Goal: Information Seeking & Learning: Find contact information

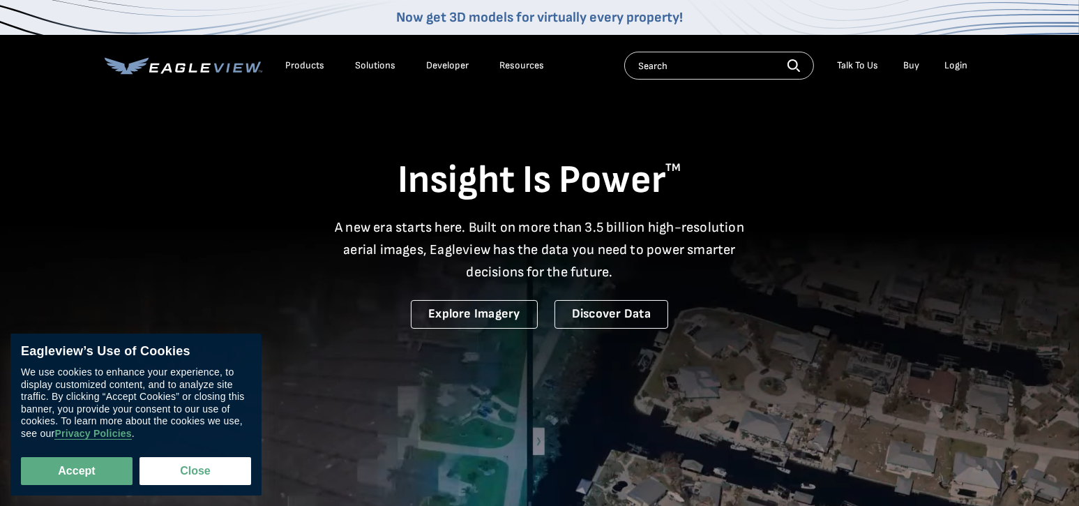
click at [958, 64] on div "Login" at bounding box center [956, 65] width 23 height 13
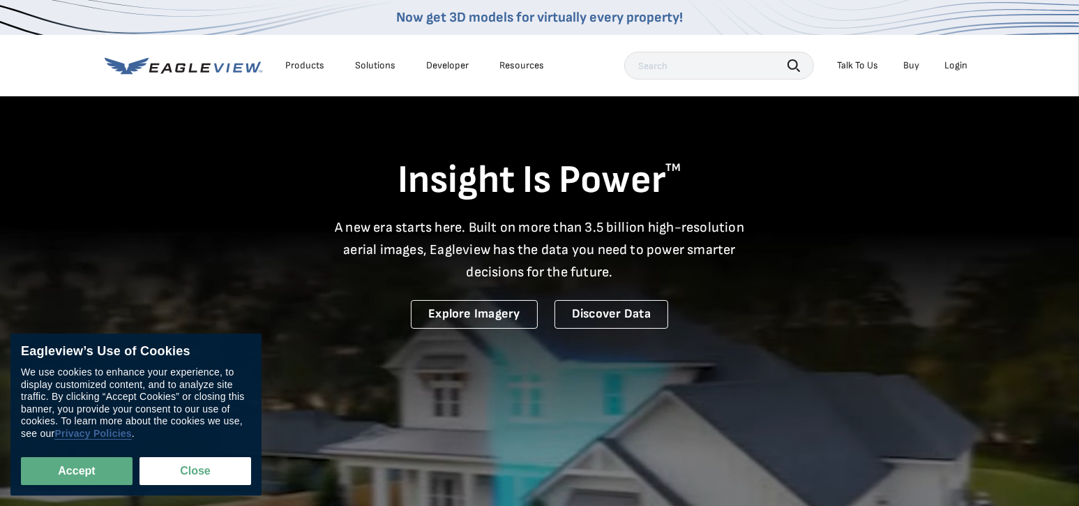
click at [85, 434] on link "Privacy Policies" at bounding box center [92, 434] width 77 height 12
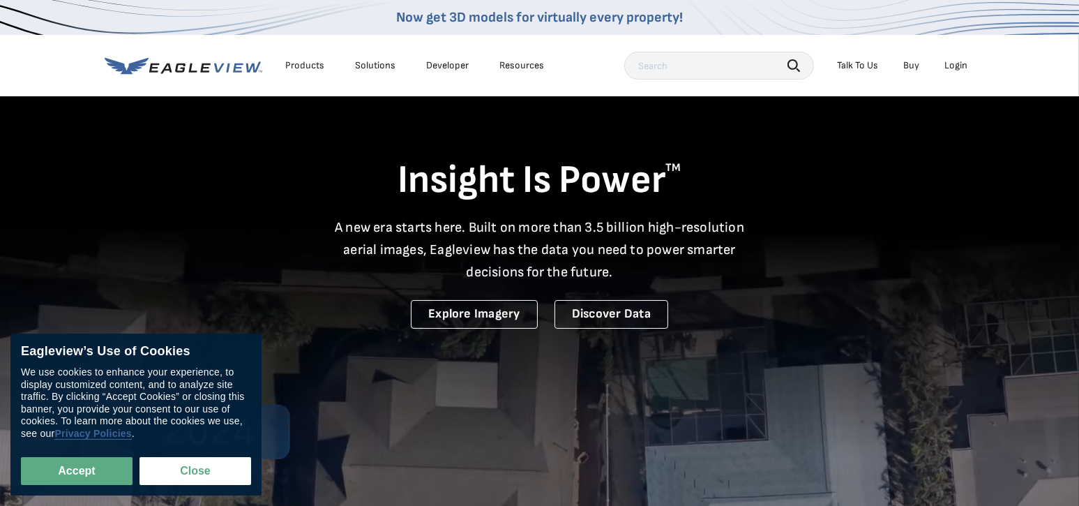
click at [85, 434] on link "Privacy Policies" at bounding box center [92, 434] width 77 height 12
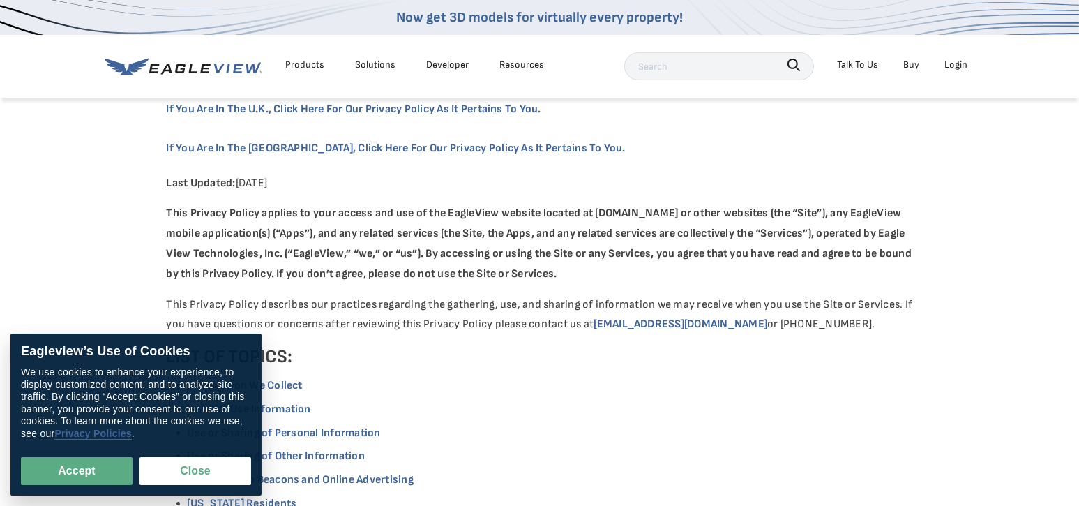
click at [93, 433] on link "Privacy Policies" at bounding box center [92, 434] width 77 height 12
click at [102, 433] on link "Privacy Policies" at bounding box center [92, 434] width 77 height 12
click at [96, 468] on button "Accept" at bounding box center [77, 471] width 112 height 28
checkbox input "true"
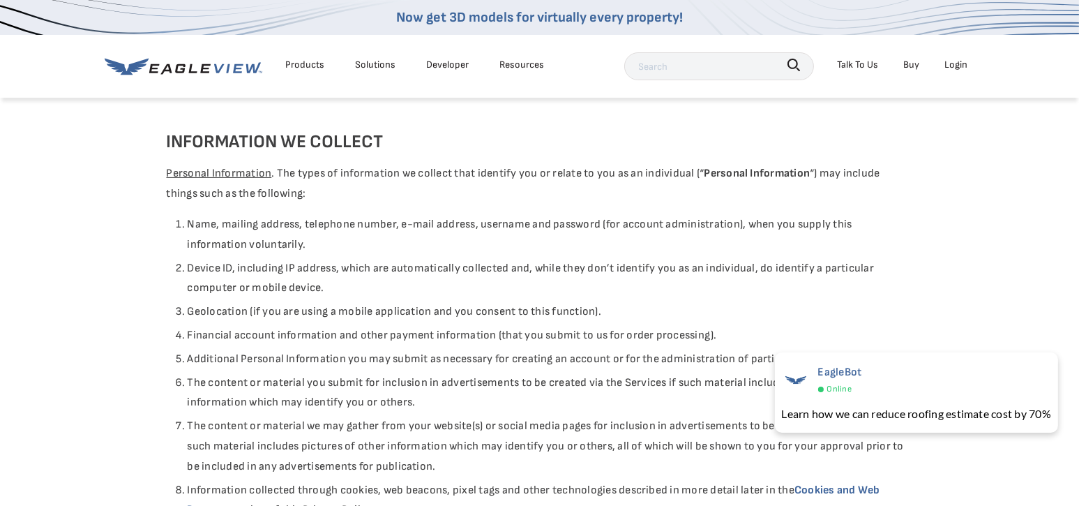
scroll to position [558, 0]
click at [961, 64] on div "Login" at bounding box center [956, 64] width 23 height 17
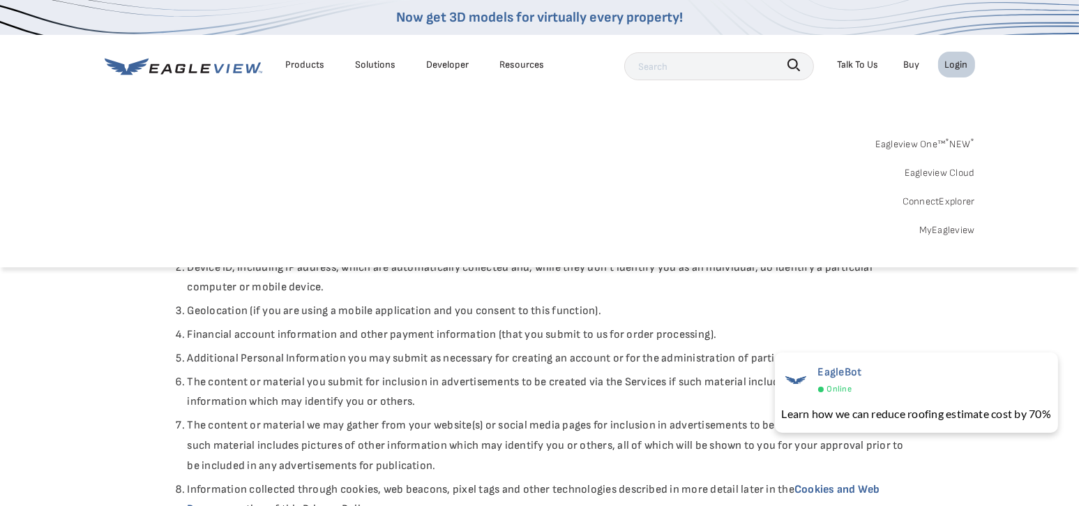
click at [954, 57] on div "Login" at bounding box center [956, 64] width 23 height 17
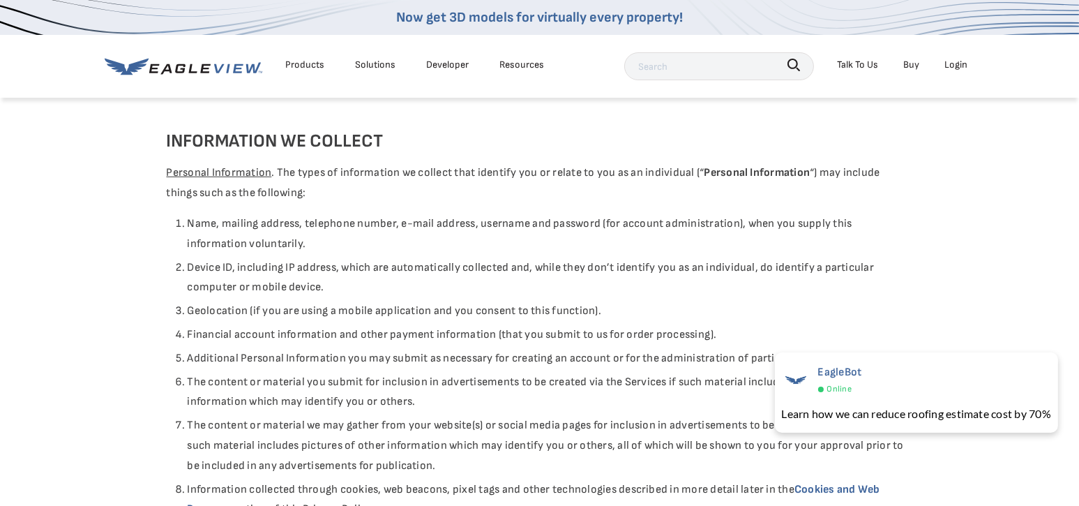
click at [202, 61] on icon at bounding box center [184, 66] width 158 height 17
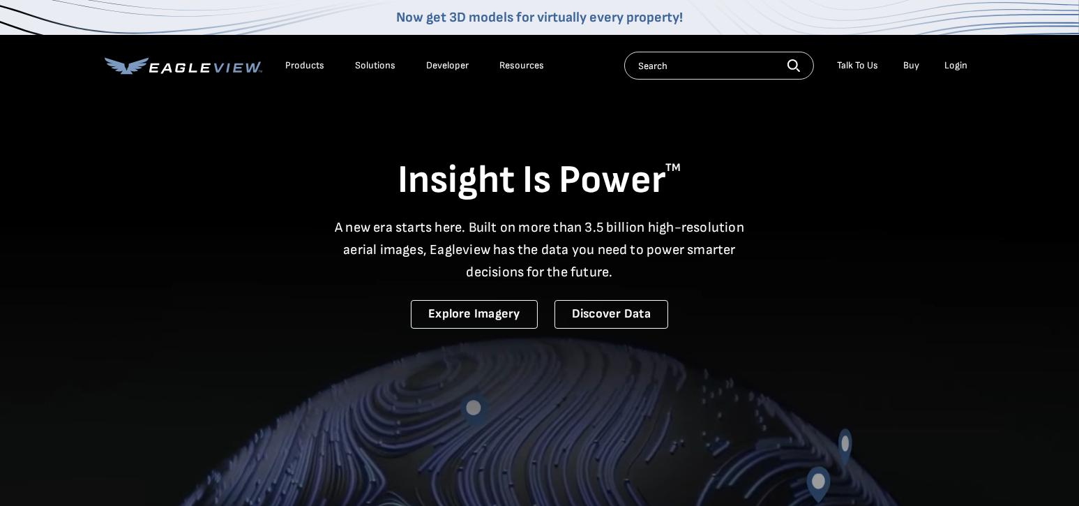
drag, startPoint x: 628, startPoint y: 72, endPoint x: 642, endPoint y: 68, distance: 15.1
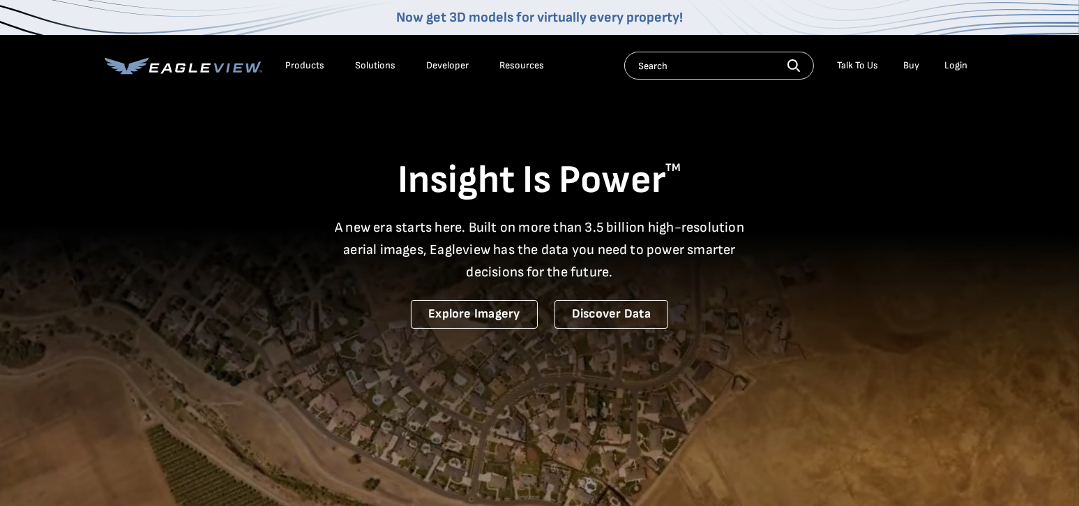
click at [631, 72] on input "text" at bounding box center [719, 66] width 190 height 28
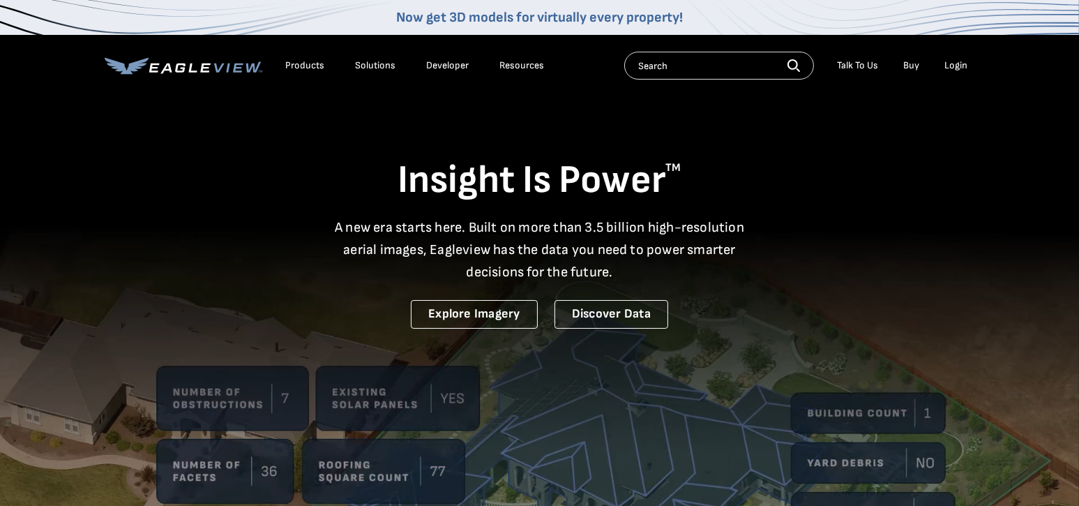
click at [641, 70] on input "text" at bounding box center [719, 66] width 190 height 28
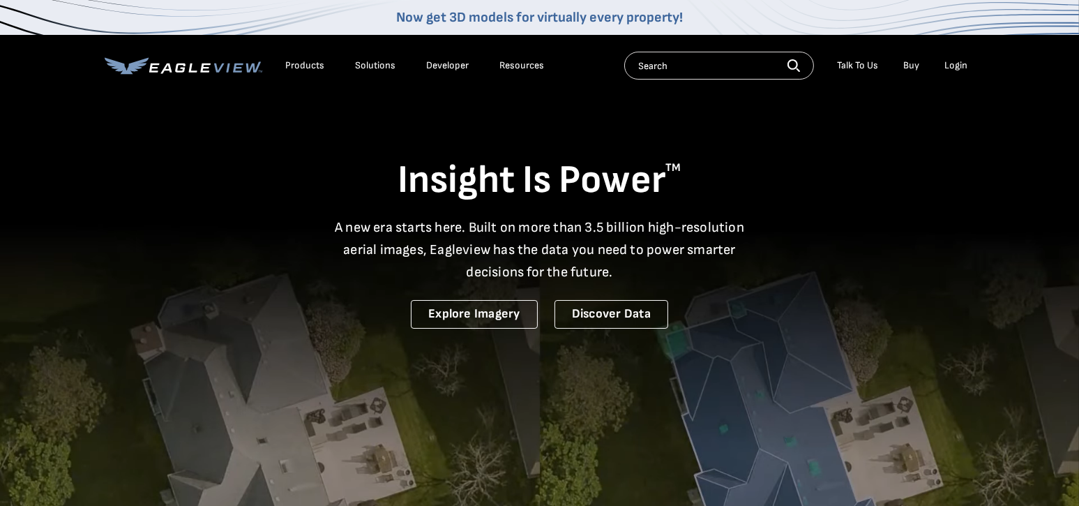
click at [657, 63] on input "text" at bounding box center [719, 66] width 190 height 28
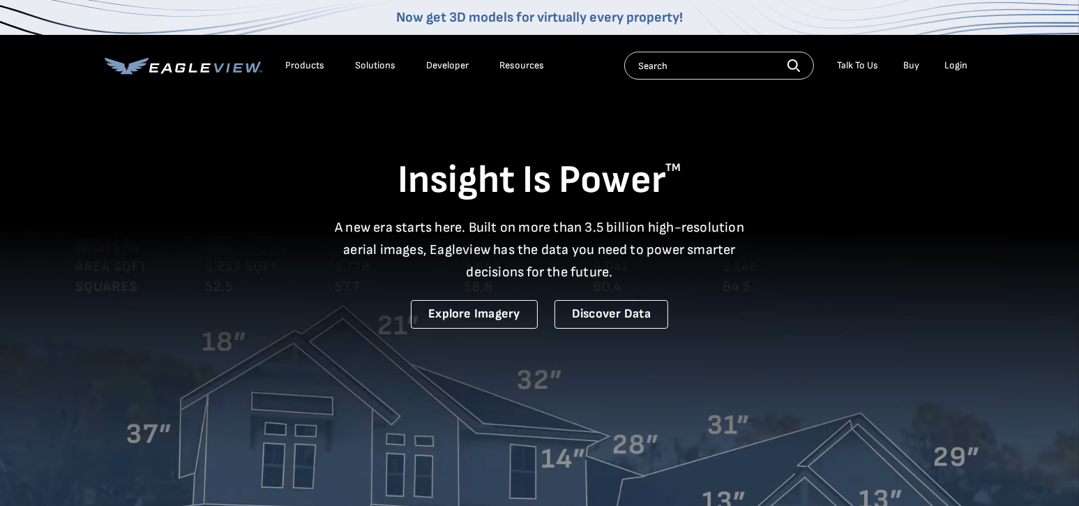
click at [698, 70] on input "text" at bounding box center [719, 66] width 190 height 28
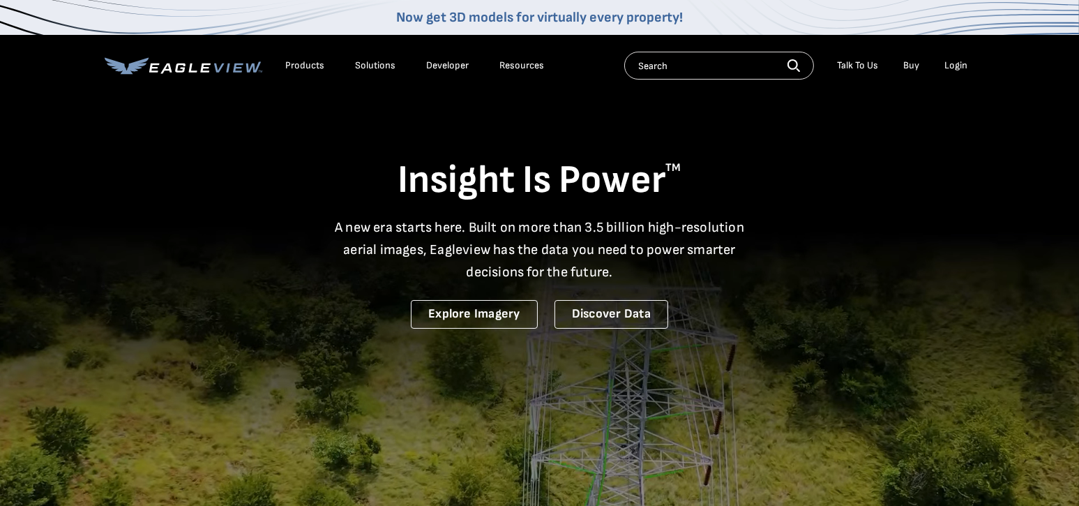
click at [294, 68] on div "Products" at bounding box center [305, 65] width 39 height 13
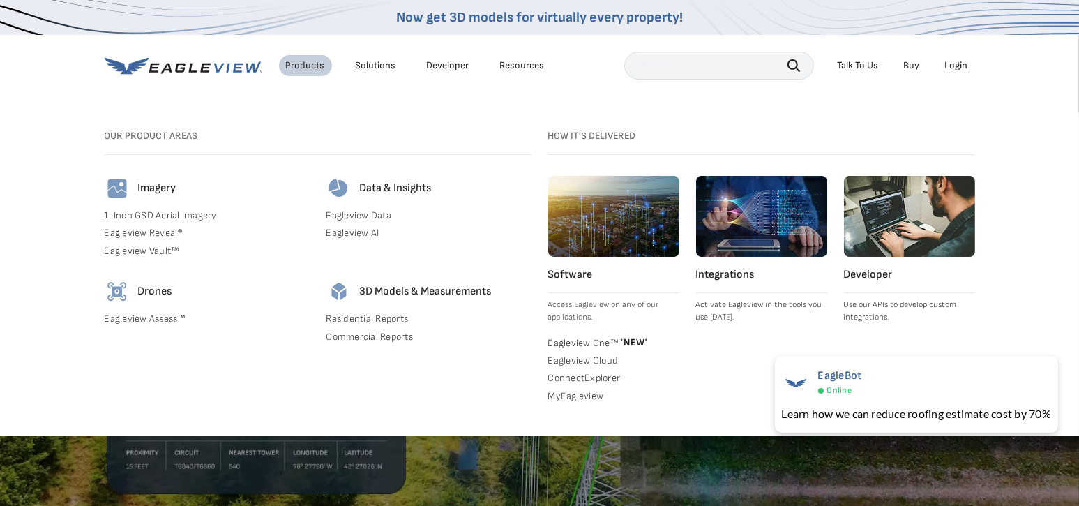
scroll to position [70, 0]
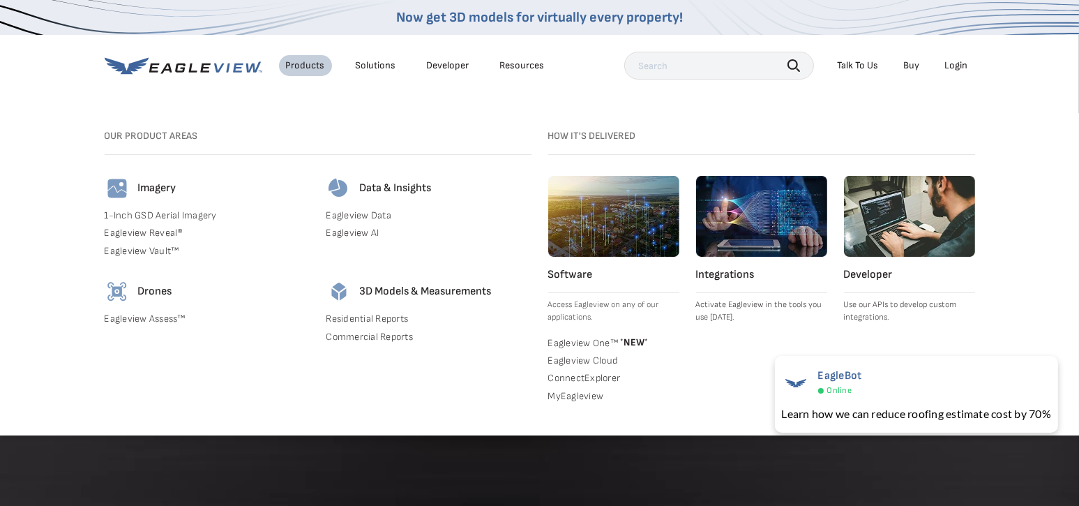
click at [318, 66] on div "Products" at bounding box center [305, 65] width 39 height 13
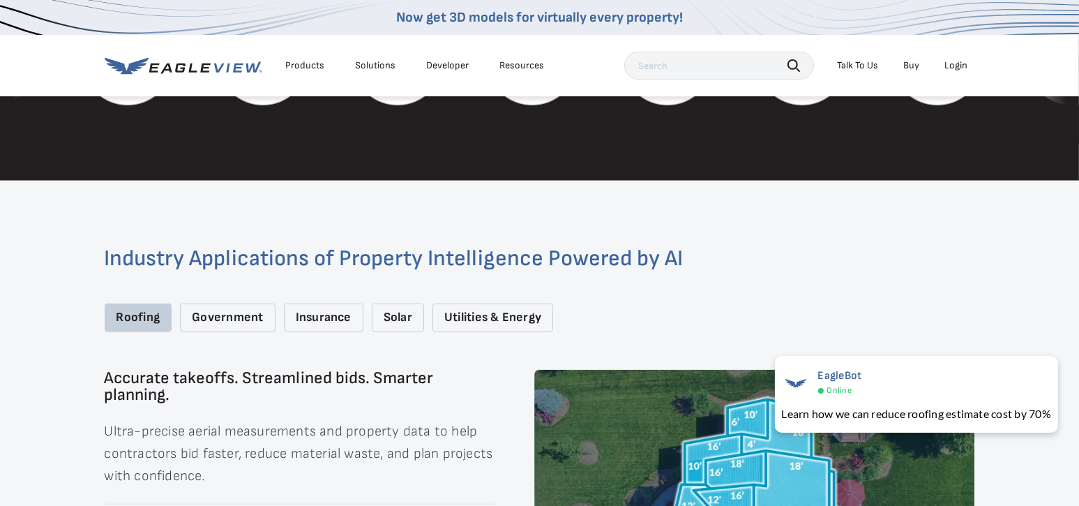
scroll to position [1744, 0]
click at [144, 306] on div "Roofing" at bounding box center [139, 318] width 68 height 29
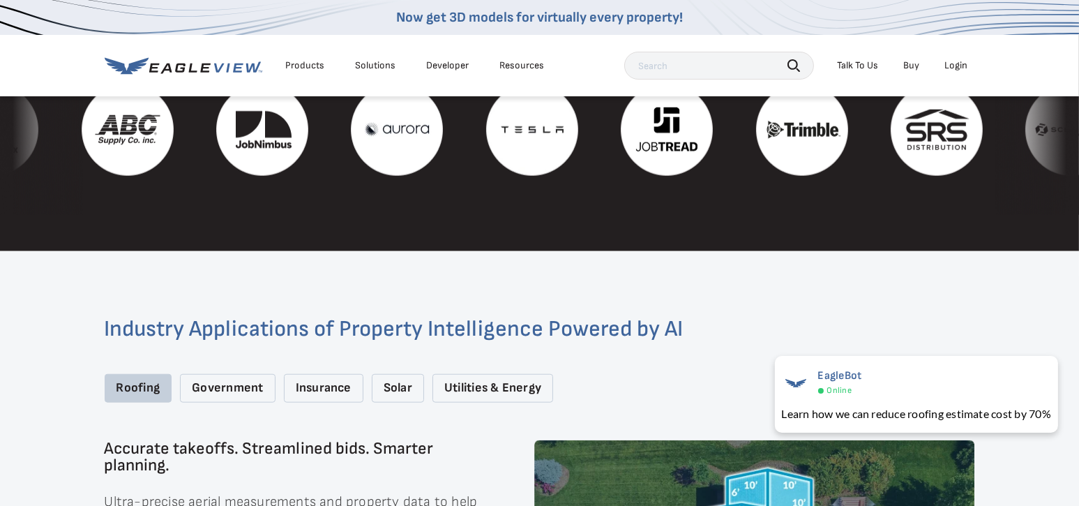
scroll to position [1325, 0]
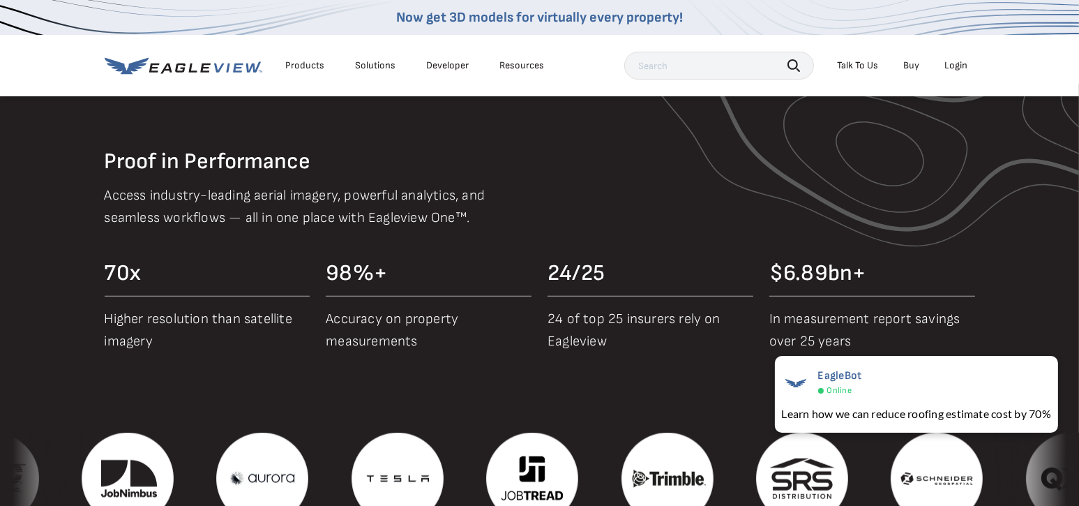
click at [964, 61] on div "Login" at bounding box center [956, 65] width 23 height 13
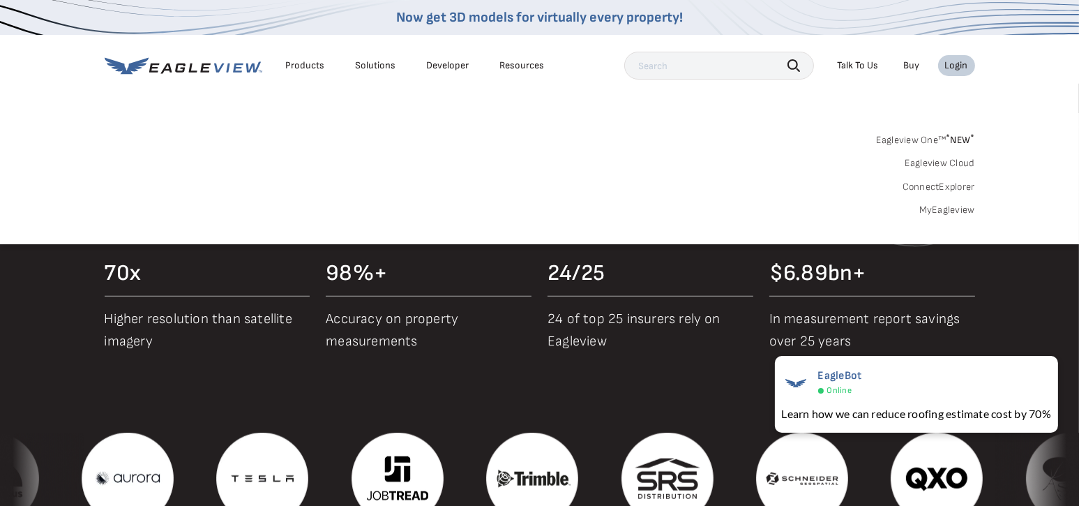
click at [940, 207] on link "MyEagleview" at bounding box center [947, 210] width 56 height 13
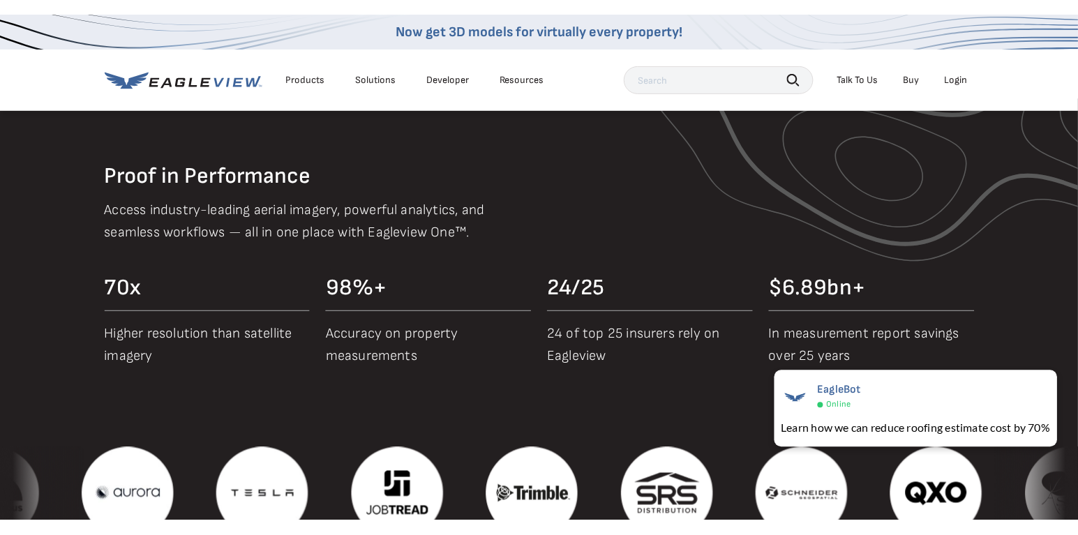
scroll to position [1325, 0]
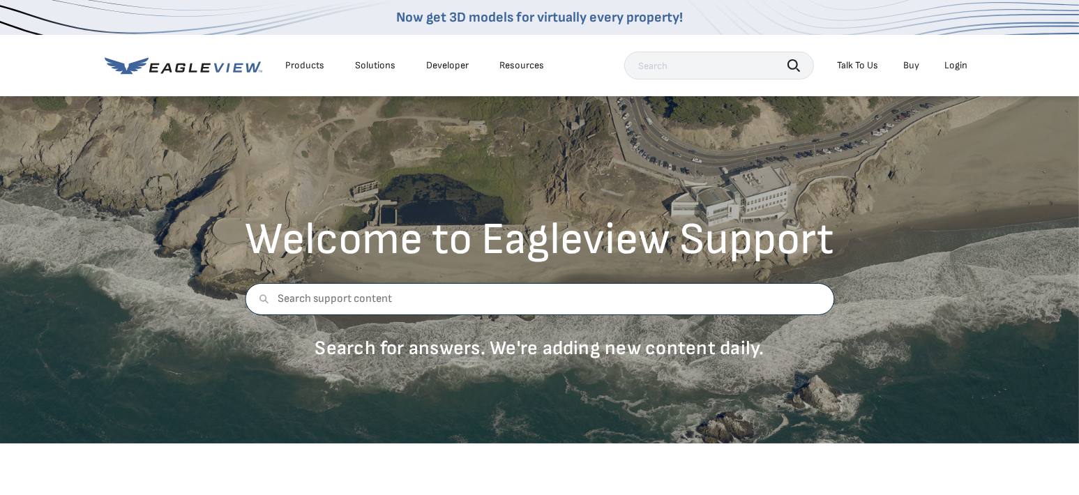
click at [436, 299] on input "text" at bounding box center [539, 299] width 589 height 32
click at [462, 291] on input "text" at bounding box center [539, 299] width 589 height 32
click at [676, 70] on input "text" at bounding box center [719, 66] width 190 height 28
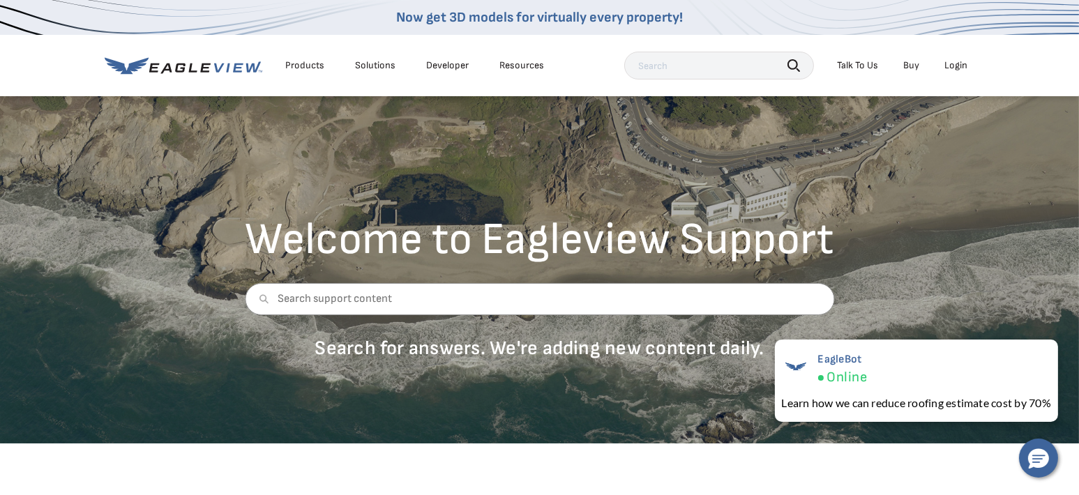
click at [604, 269] on div "Welcome to Eagleview Support Search for answers. We're adding new content daily." at bounding box center [539, 294] width 610 height 153
click at [375, 301] on input "text" at bounding box center [539, 299] width 589 height 32
click at [382, 358] on p "Search for answers. We're adding new content daily." at bounding box center [539, 348] width 589 height 24
click at [530, 357] on p "Search for answers. We're adding new content daily." at bounding box center [539, 348] width 589 height 24
click at [303, 66] on div "Products" at bounding box center [305, 65] width 39 height 13
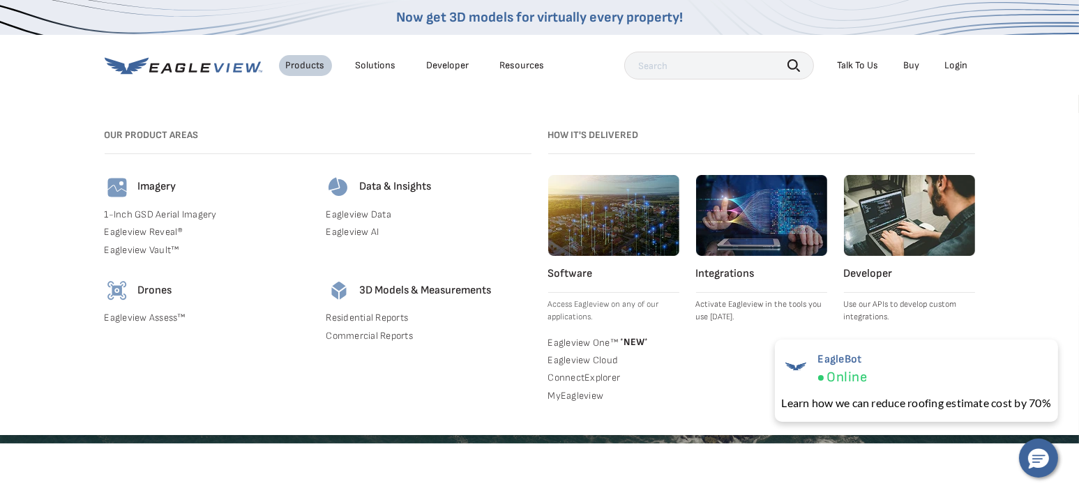
click at [319, 57] on li "Products" at bounding box center [305, 65] width 53 height 21
click at [381, 67] on div "Solutions" at bounding box center [376, 65] width 40 height 13
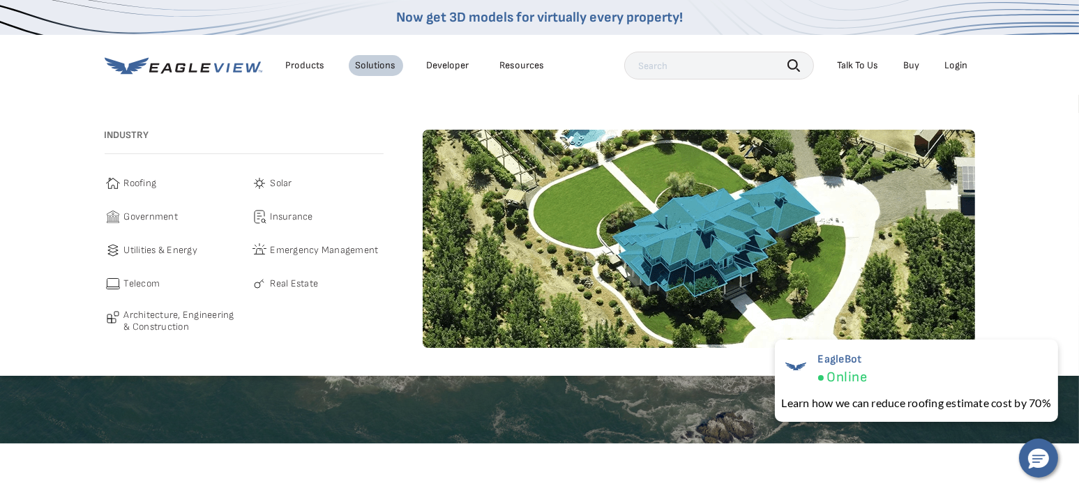
click at [138, 179] on span "Roofing" at bounding box center [140, 183] width 33 height 17
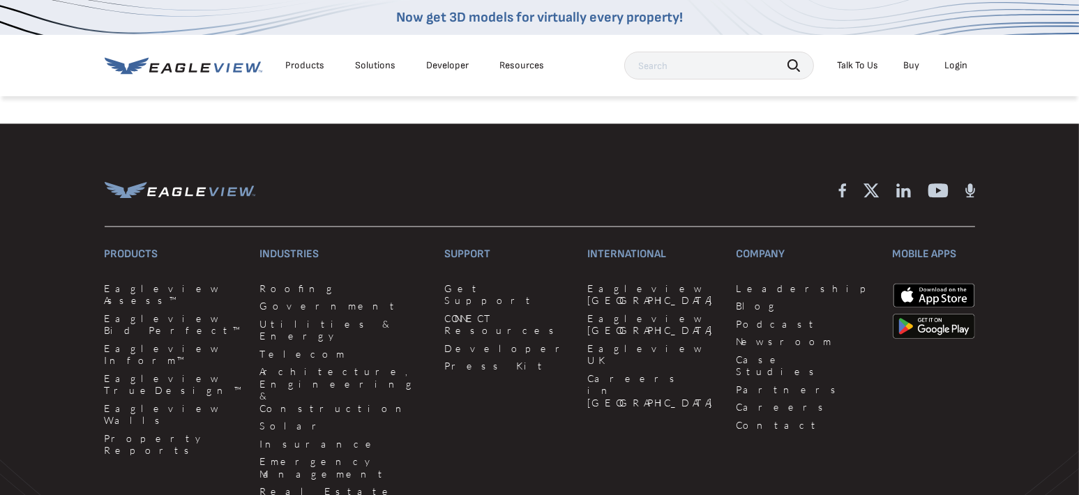
scroll to position [3966, 0]
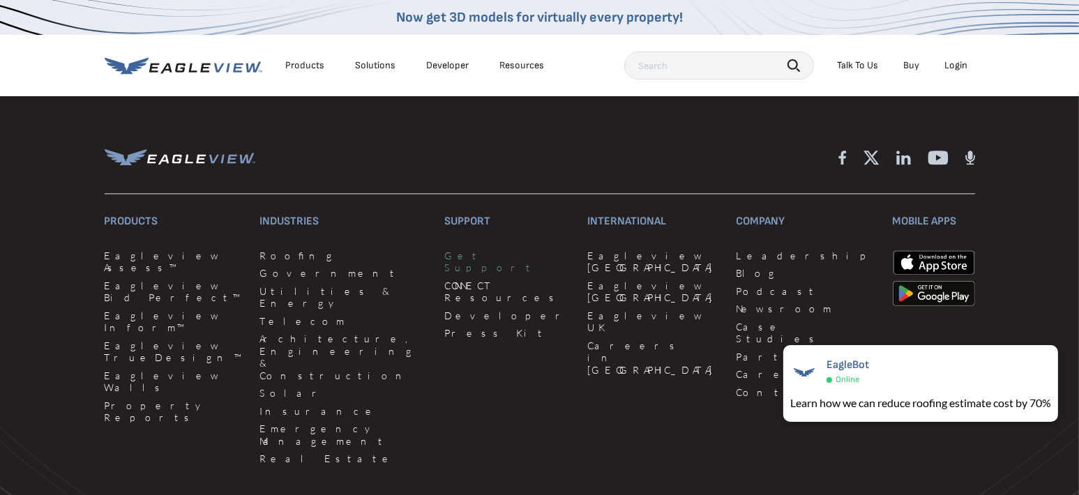
click at [445, 250] on link "Get Support" at bounding box center [508, 262] width 126 height 24
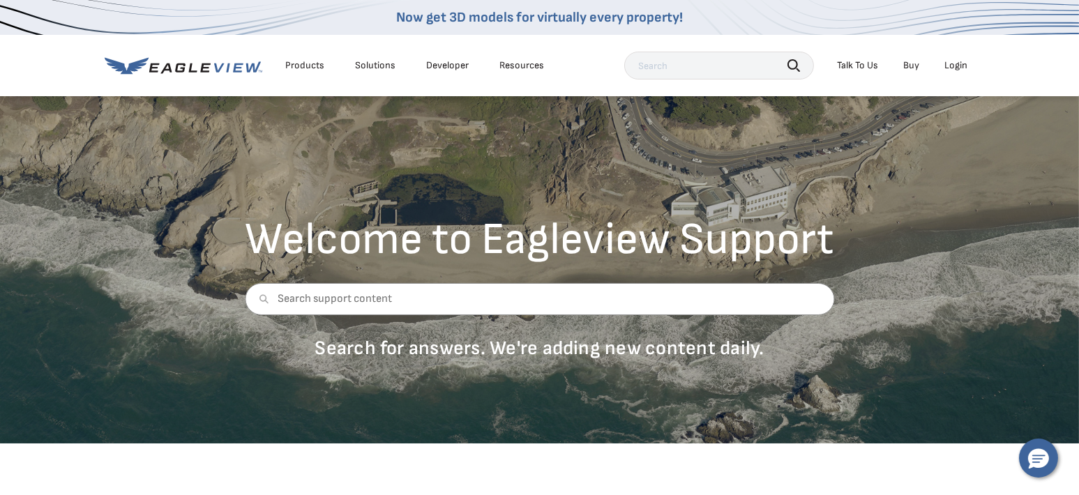
click at [850, 61] on div "Talk To Us" at bounding box center [858, 65] width 41 height 13
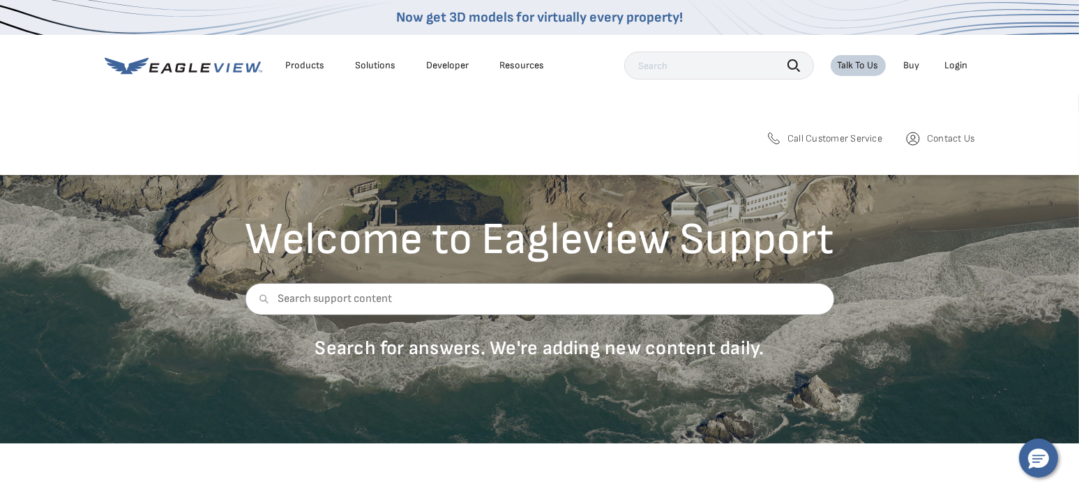
click at [838, 135] on span "Call Customer Service" at bounding box center [835, 139] width 95 height 13
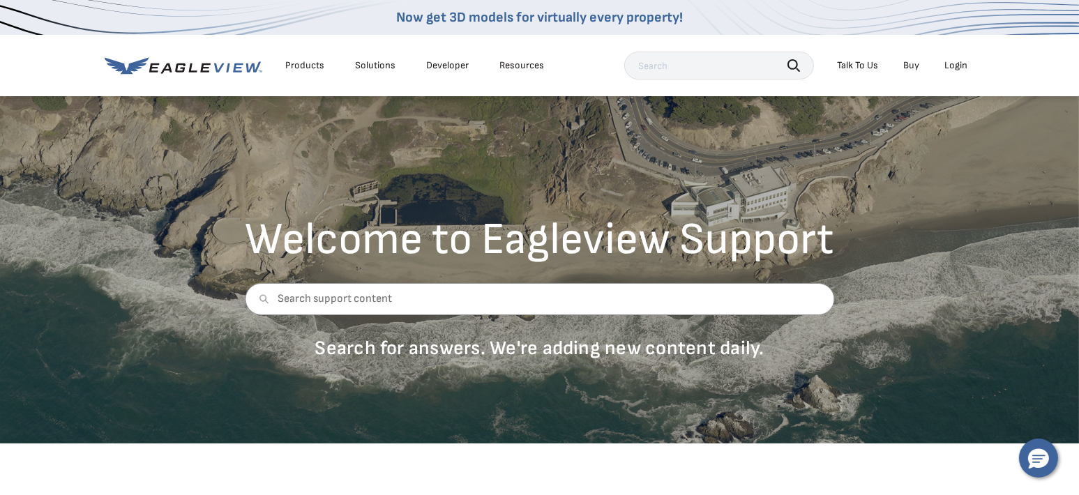
click at [869, 64] on div "Talk To Us" at bounding box center [858, 65] width 41 height 13
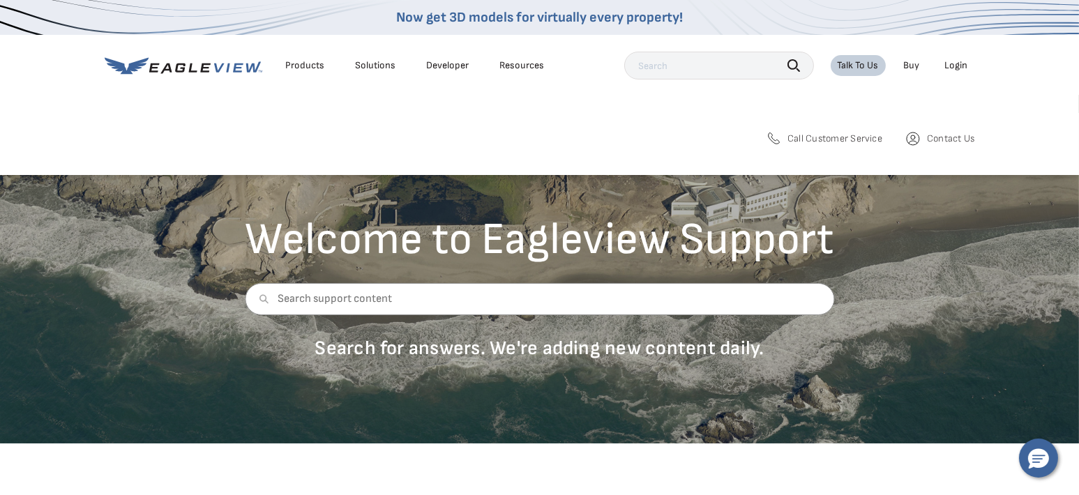
click at [859, 140] on span "Call Customer Service" at bounding box center [835, 139] width 95 height 13
click at [853, 133] on span "Call Customer Service" at bounding box center [835, 139] width 95 height 13
click at [853, 134] on span "Call Customer Service" at bounding box center [835, 139] width 95 height 13
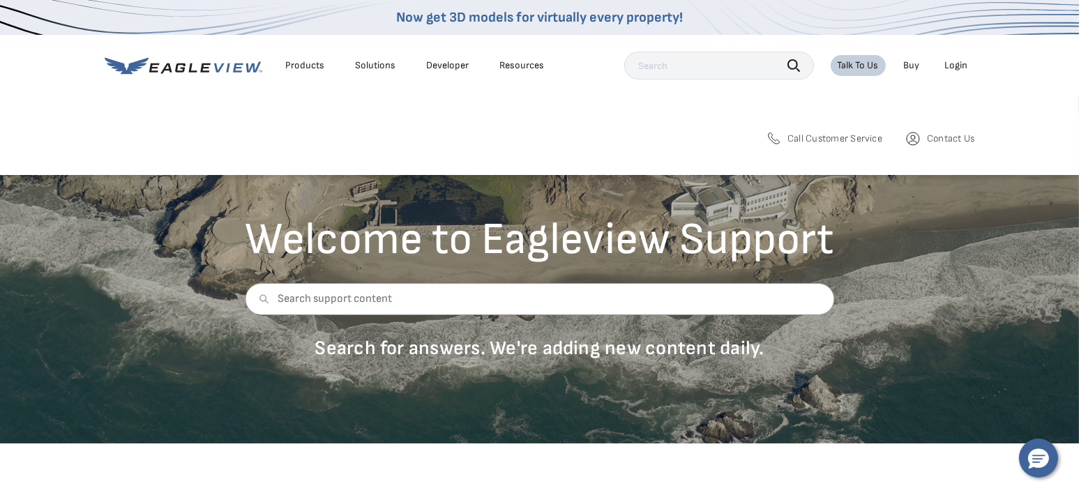
click at [810, 134] on span "Call Customer Service" at bounding box center [835, 139] width 95 height 13
click at [958, 140] on span "Contact Us" at bounding box center [950, 139] width 47 height 13
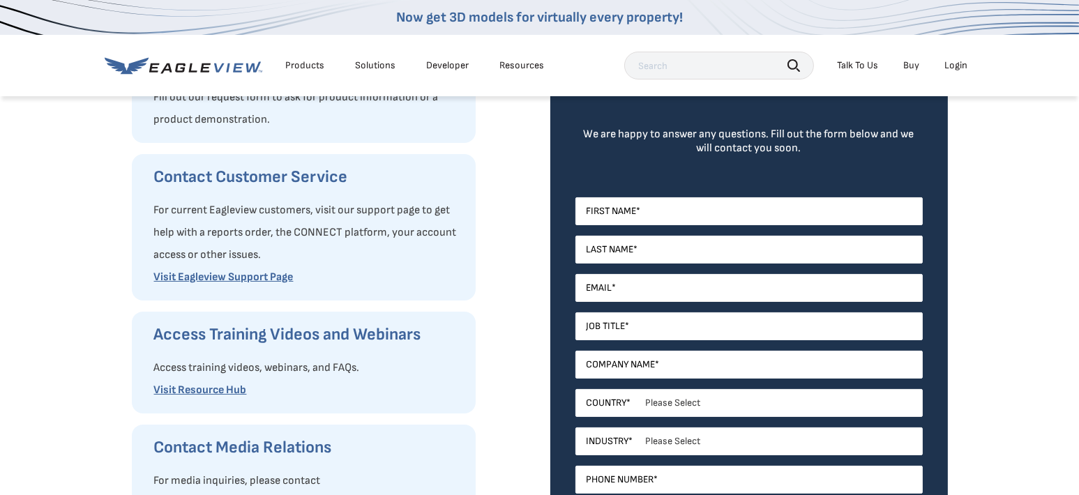
scroll to position [209, 0]
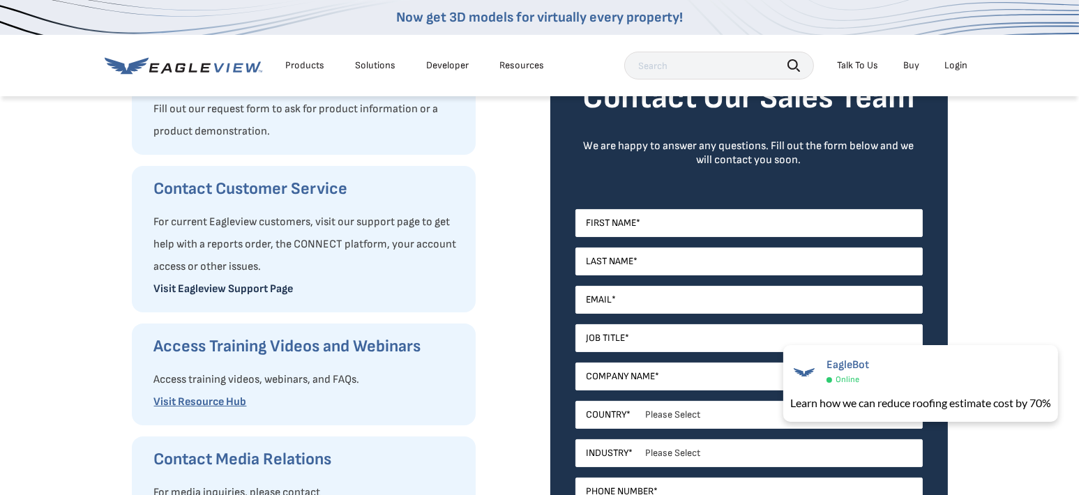
click at [239, 290] on link "Visit Eagleview Support Page" at bounding box center [224, 289] width 140 height 13
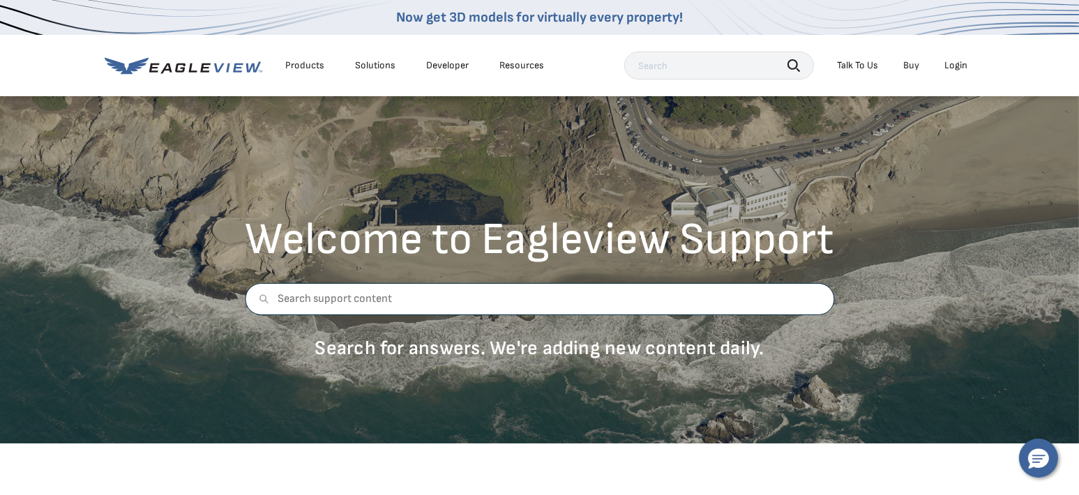
click at [329, 297] on input "text" at bounding box center [539, 299] width 589 height 32
type input "Sign on"
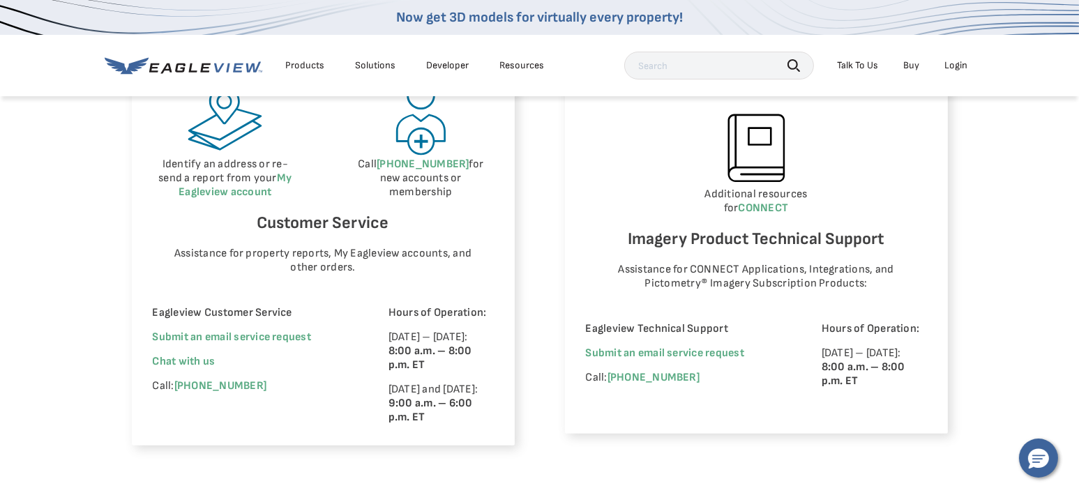
scroll to position [837, 0]
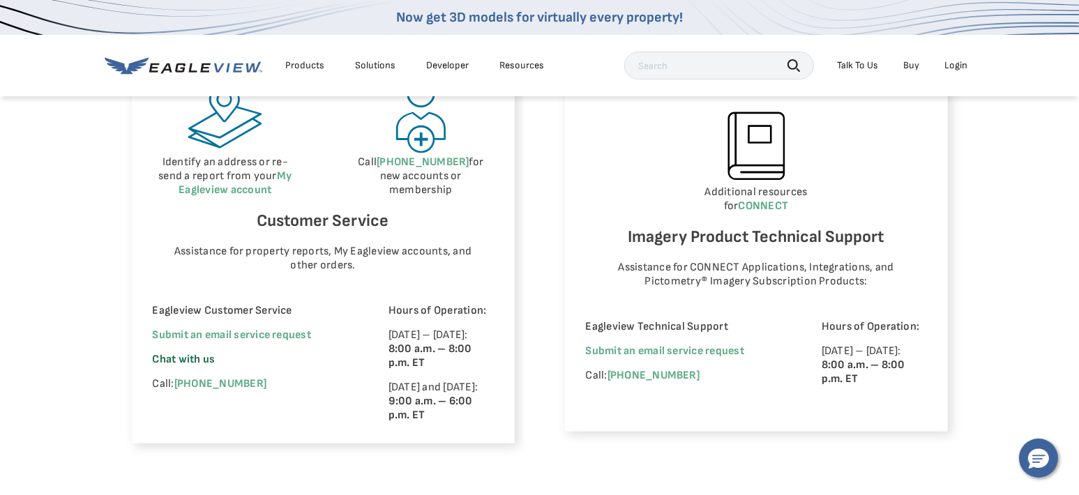
click at [200, 359] on span "Chat with us" at bounding box center [184, 359] width 63 height 13
click at [204, 382] on link "[PHONE_NUMBER]" at bounding box center [220, 383] width 92 height 13
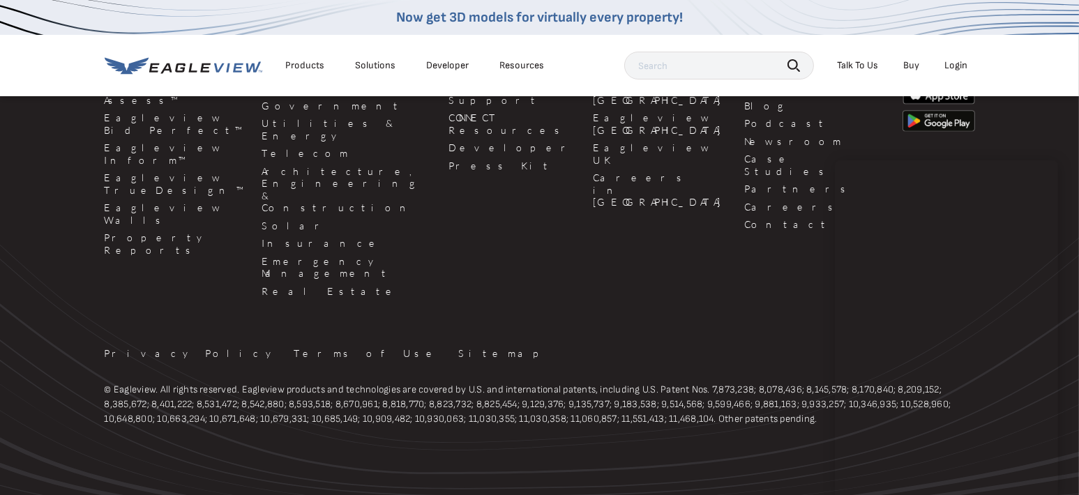
scroll to position [1408, 0]
click at [1040, 170] on footer "Products Eagleview Assess™ Eagleview Bid Perfect™ Eagleview Inform™ Eagleview T…" at bounding box center [539, 233] width 1079 height 596
click at [1016, 52] on nav "Now get 3D models for virtually every property! Products Solutions Developer Re…" at bounding box center [539, 48] width 1079 height 96
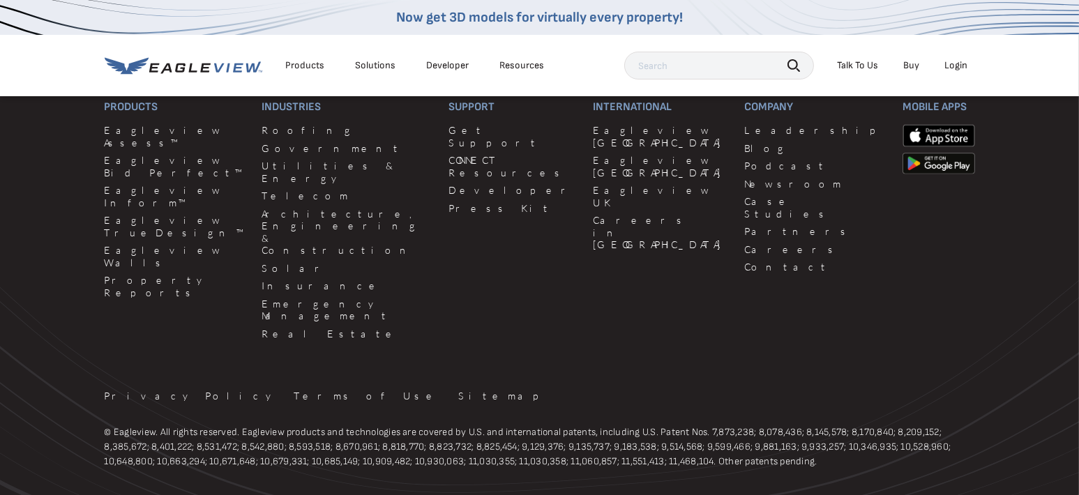
scroll to position [1339, 0]
